Goal: Check status: Check status

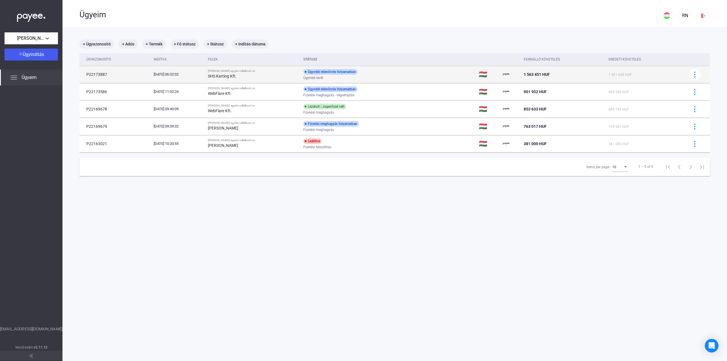
click at [413, 76] on td "Ügyvédi ellenőrzés folyamatban Ügyvédi levél" at bounding box center [389, 74] width 176 height 17
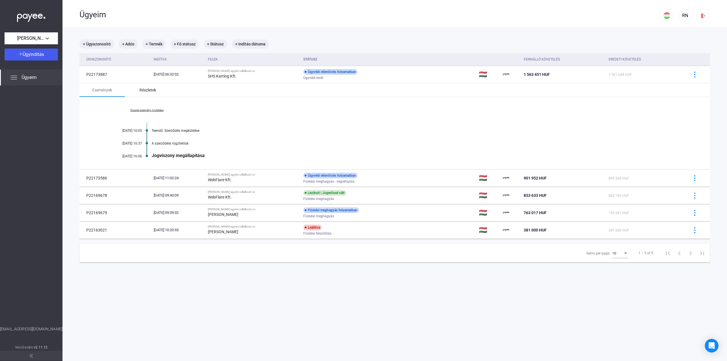
click at [145, 86] on div "Részletek" at bounding box center [147, 90] width 45 height 14
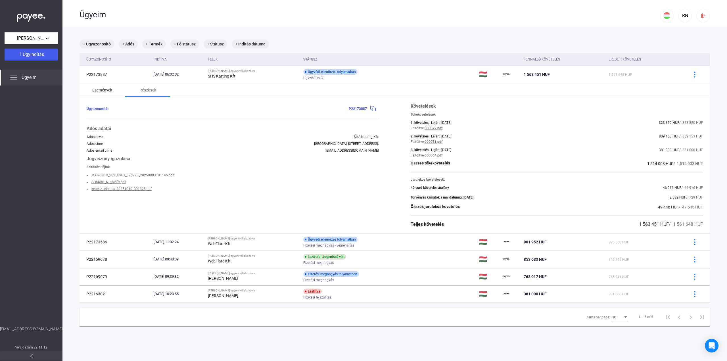
click at [114, 91] on div "Események" at bounding box center [102, 90] width 45 height 14
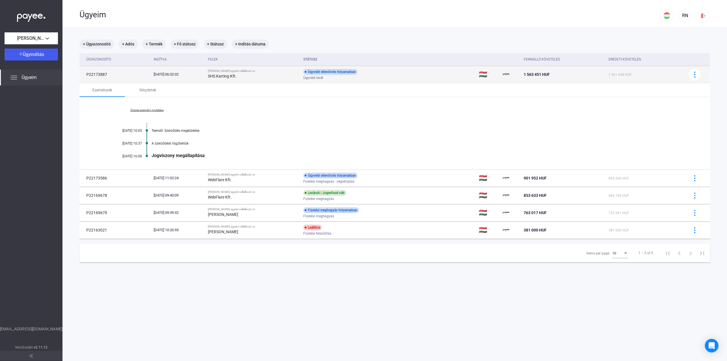
click at [101, 74] on td "P22173887" at bounding box center [116, 74] width 72 height 17
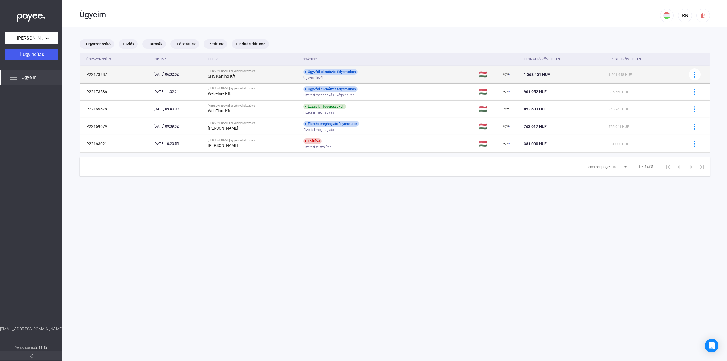
click at [101, 74] on td "P22173887" at bounding box center [116, 74] width 72 height 17
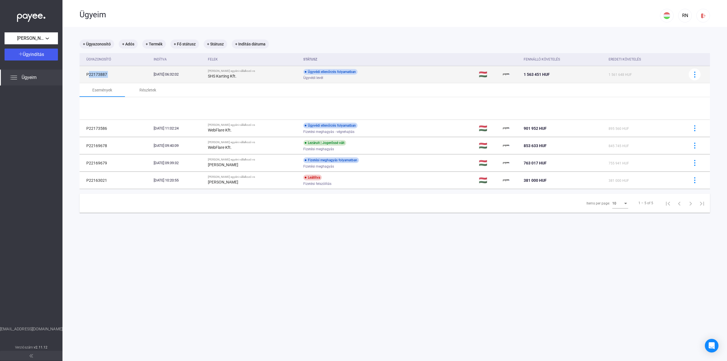
click at [101, 74] on td "P22173887" at bounding box center [116, 74] width 72 height 17
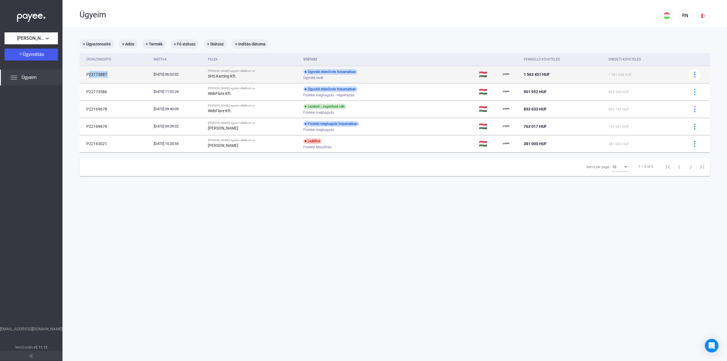
copy td "P22173887"
click at [391, 72] on div "Ügyvédi ellenőrzés folyamatban Ügyvédi levél" at bounding box center [348, 74] width 91 height 11
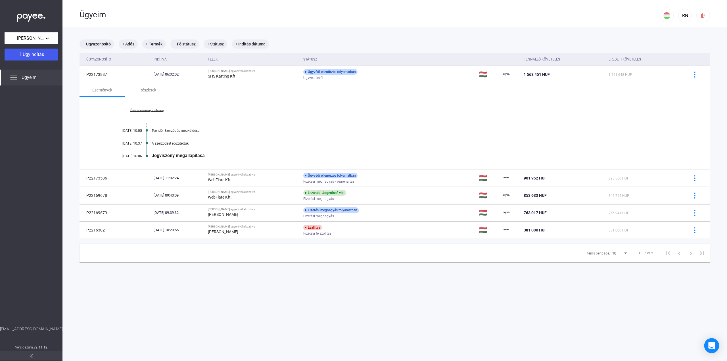
click at [715, 344] on div "Open Intercom Messenger" at bounding box center [712, 345] width 15 height 15
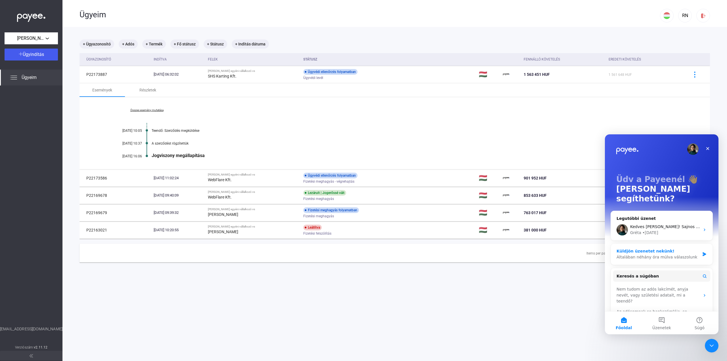
click at [650, 254] on div "Általában néhány óra múlva válaszolunk" at bounding box center [658, 257] width 83 height 6
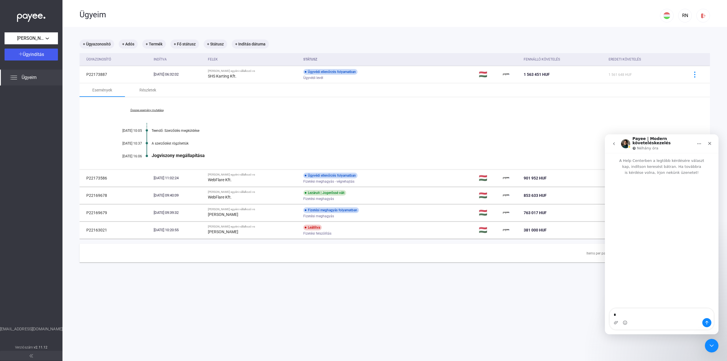
type textarea "*"
type textarea "**********"
click at [151, 92] on div "Részletek" at bounding box center [148, 90] width 17 height 7
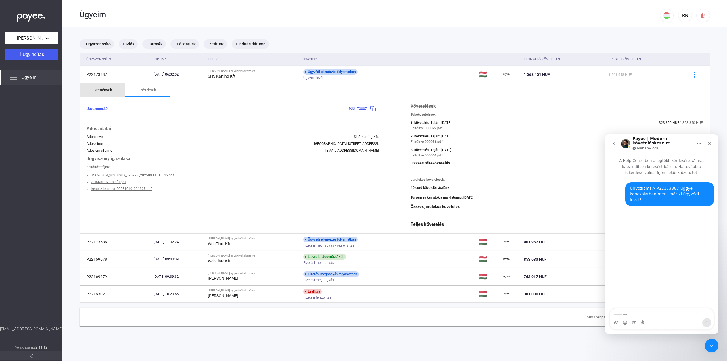
click at [111, 89] on div "Események" at bounding box center [102, 90] width 20 height 7
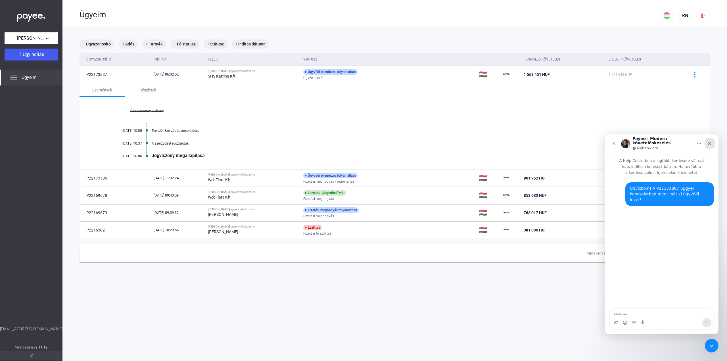
click at [709, 144] on icon "Bezárás" at bounding box center [710, 143] width 5 height 5
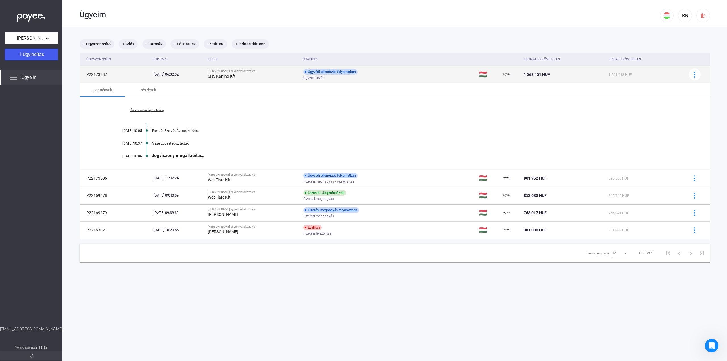
click at [394, 71] on div "Ügyvédi ellenőrzés folyamatban Ügyvédi levél" at bounding box center [348, 74] width 91 height 11
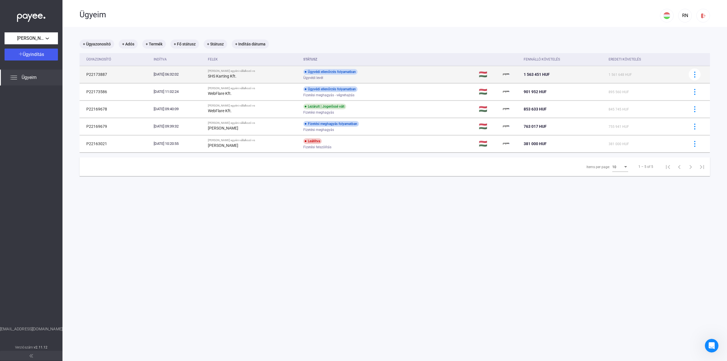
click at [394, 71] on div "Ügyvédi ellenőrzés folyamatban Ügyvédi levél" at bounding box center [348, 74] width 91 height 11
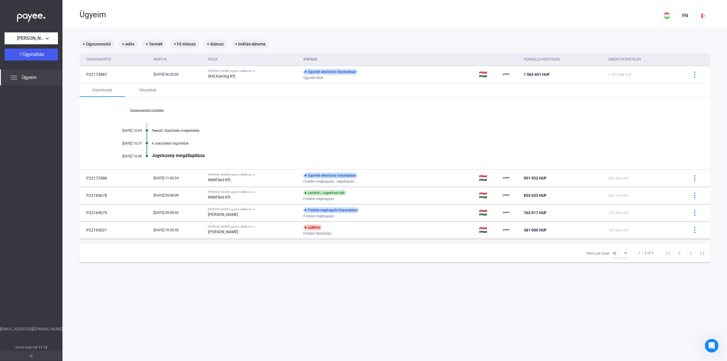
drag, startPoint x: 209, startPoint y: 154, endPoint x: 247, endPoint y: 157, distance: 38.2
click at [247, 157] on div "Jogviszony megállapítása" at bounding box center [417, 155] width 530 height 5
click at [151, 90] on div "Részletek" at bounding box center [148, 90] width 17 height 7
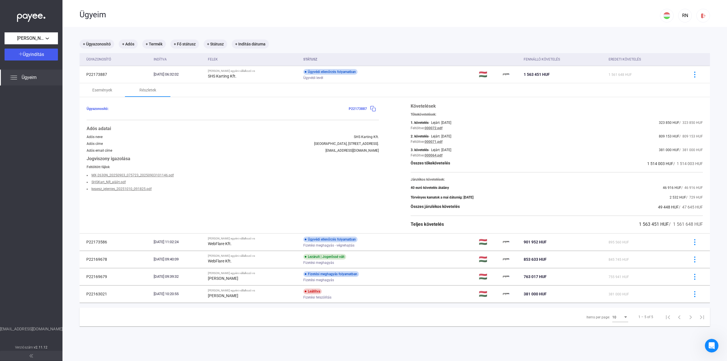
click at [124, 188] on link "keaesz_jelentes_20251010_091825.pdf" at bounding box center [122, 189] width 60 height 4
drag, startPoint x: 384, startPoint y: 153, endPoint x: 387, endPoint y: 153, distance: 3.2
click at [387, 153] on div "Ügyazonosító: P22173887 Adós adatai Adós neve SHS Karting Kft. Adós címe [GEOGR…" at bounding box center [395, 165] width 631 height 136
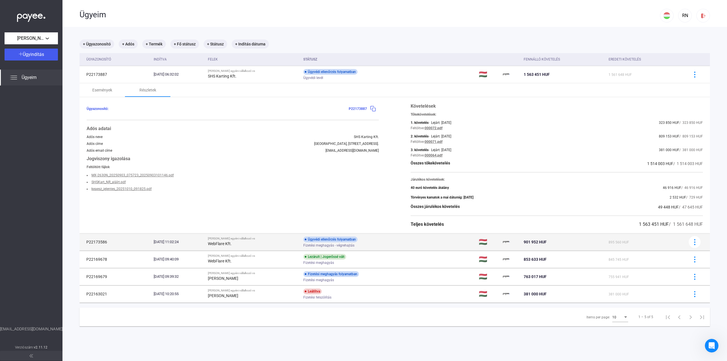
click at [401, 243] on td "Ügyvédi ellenőrzés folyamatban Fizetési meghagyás - végrehajtás" at bounding box center [389, 242] width 176 height 17
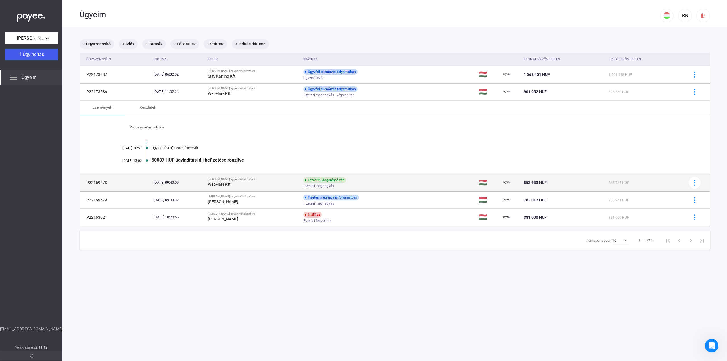
click at [385, 183] on div "Lezárult | Jogerőssé vált Fizetési meghagyás" at bounding box center [348, 182] width 91 height 11
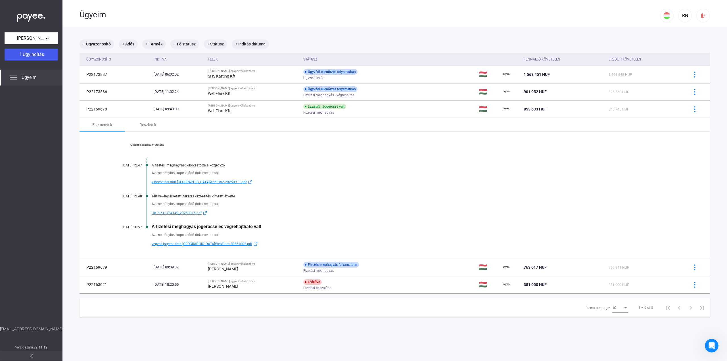
scroll to position [27, 0]
